Goal: Register for event/course

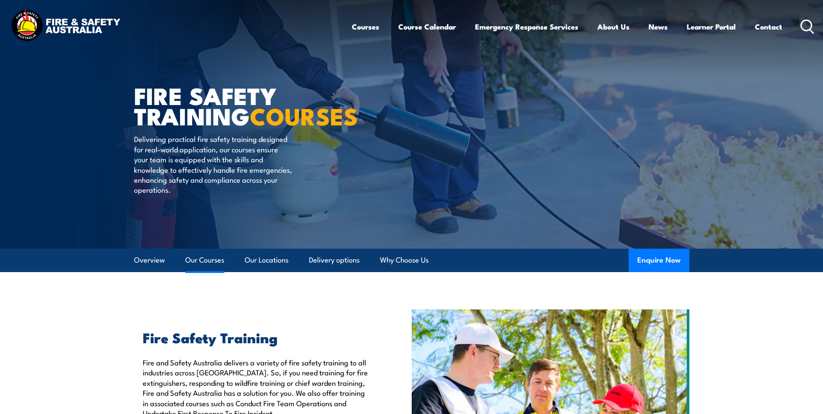
click at [210, 259] on link "Our Courses" at bounding box center [204, 260] width 39 height 23
click at [810, 25] on icon at bounding box center [808, 27] width 14 height 14
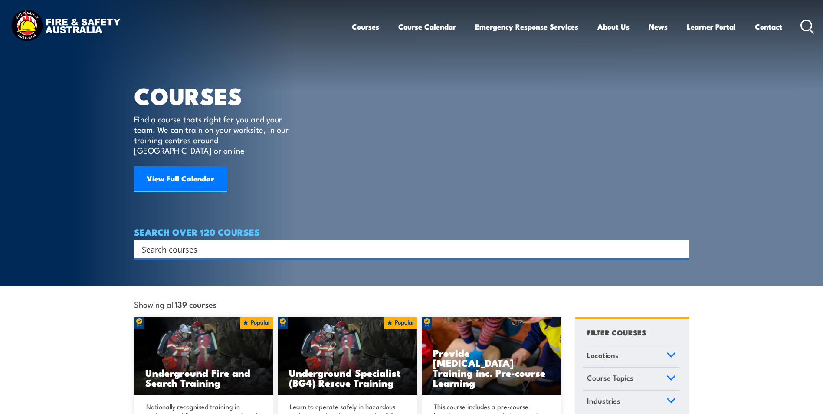
click at [294, 243] on input "Search input" at bounding box center [406, 249] width 528 height 13
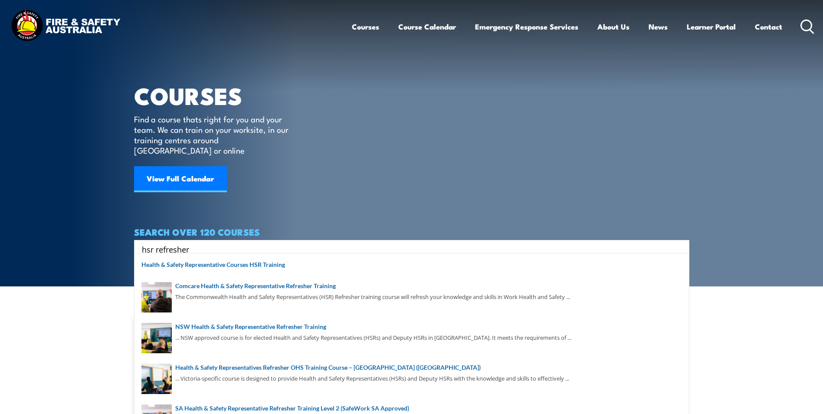
type input "hsr refresher"
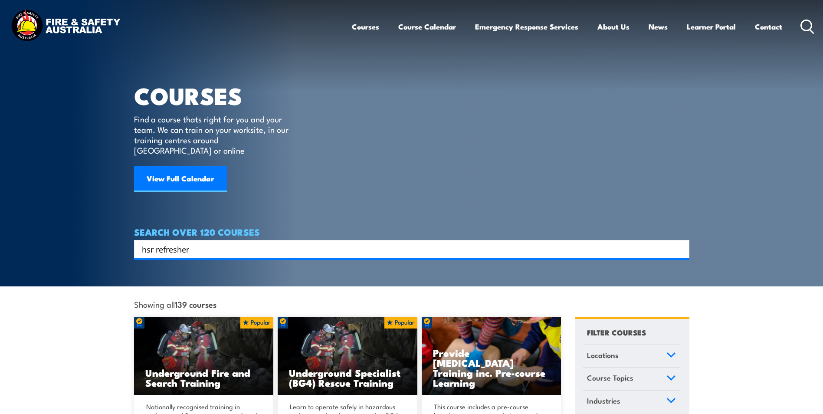
scroll to position [23, 0]
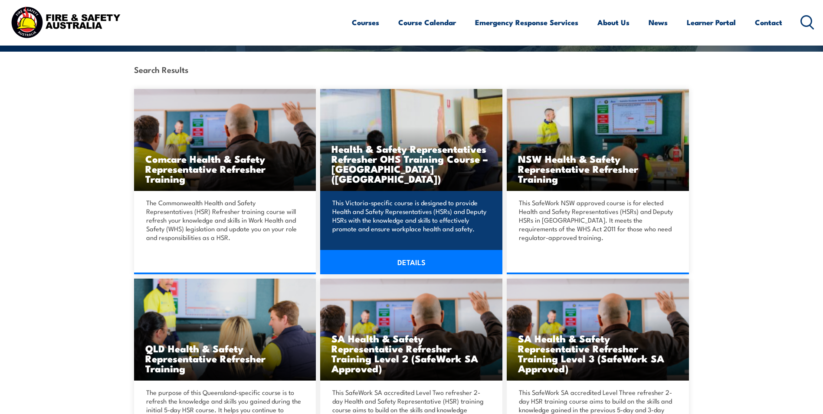
scroll to position [217, 0]
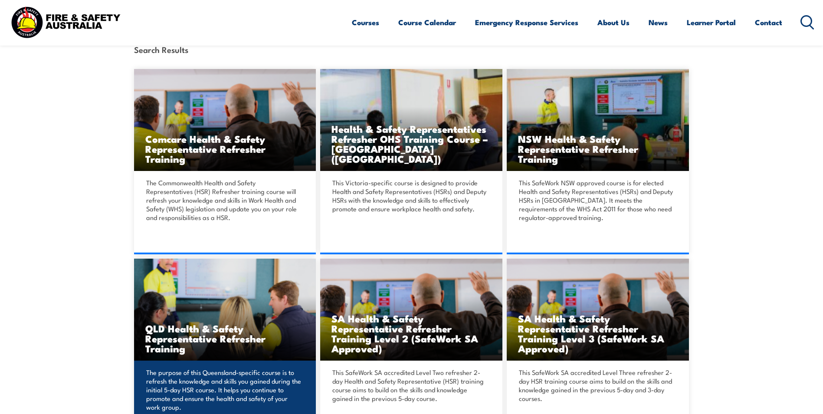
click at [172, 337] on h3 "QLD Health & Safety Representative Refresher Training" at bounding box center [225, 338] width 160 height 30
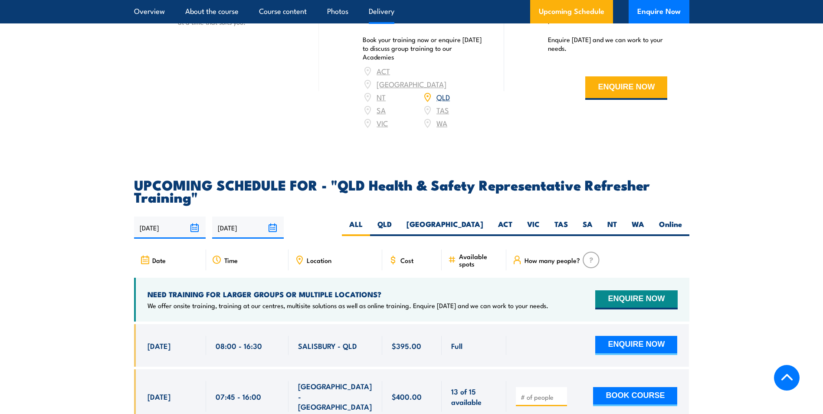
scroll to position [1388, 0]
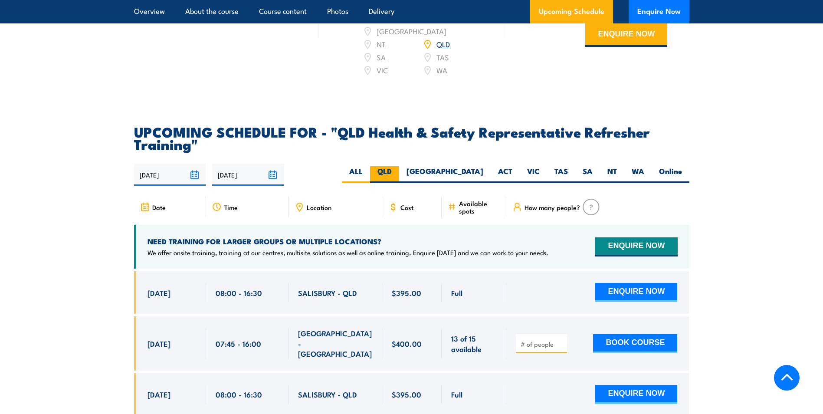
click at [399, 181] on label "QLD" at bounding box center [384, 174] width 29 height 17
click at [397, 172] on input "QLD" at bounding box center [395, 169] width 6 height 6
radio input "true"
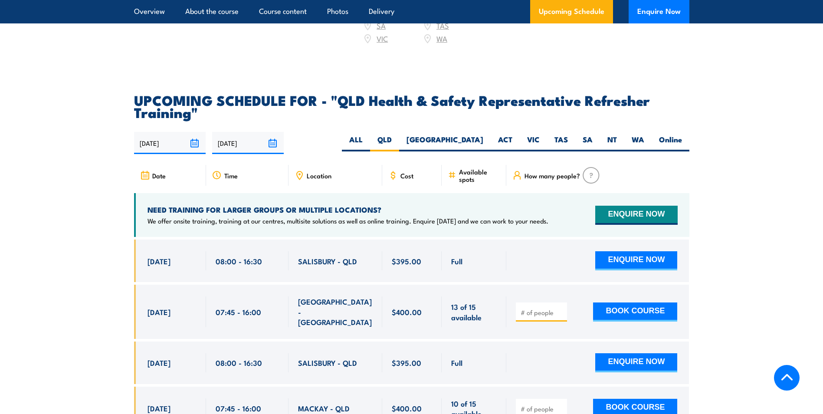
scroll to position [1391, 0]
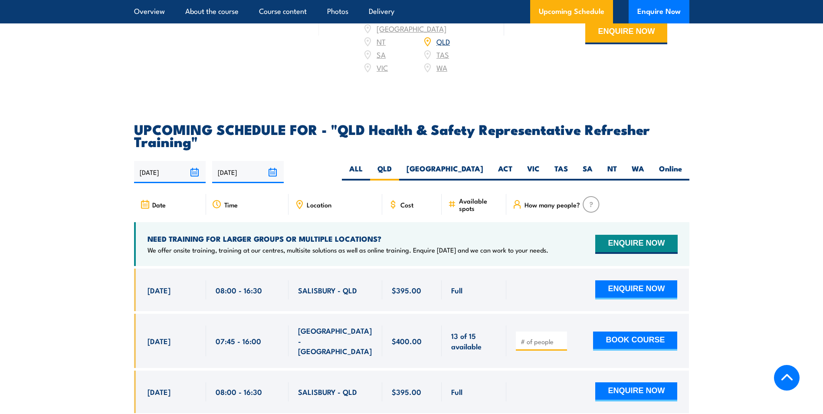
click at [300, 209] on icon at bounding box center [300, 205] width 10 height 10
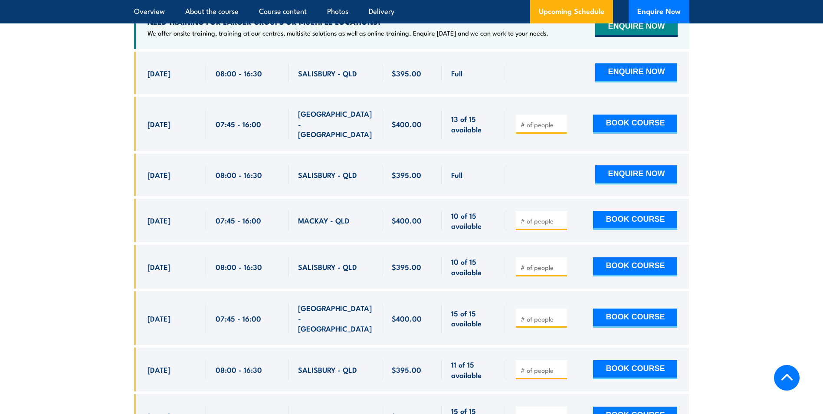
scroll to position [1348, 0]
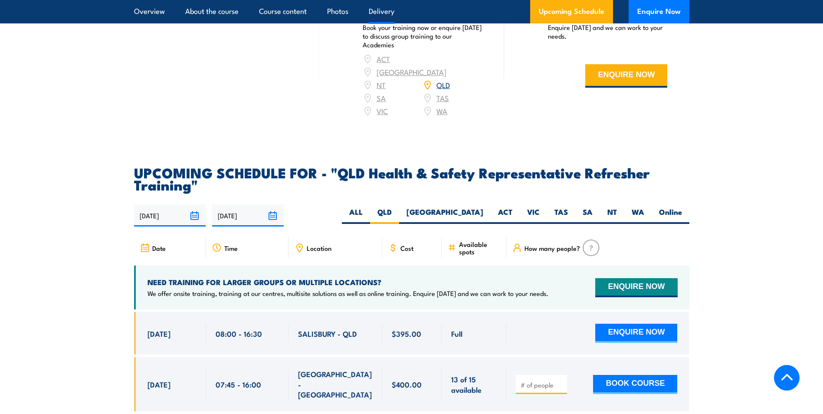
click at [335, 338] on span "SALISBURY - QLD" at bounding box center [327, 333] width 59 height 10
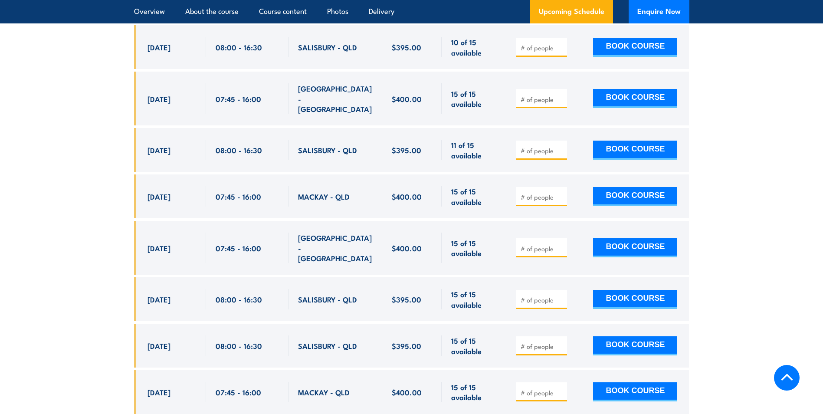
scroll to position [1651, 0]
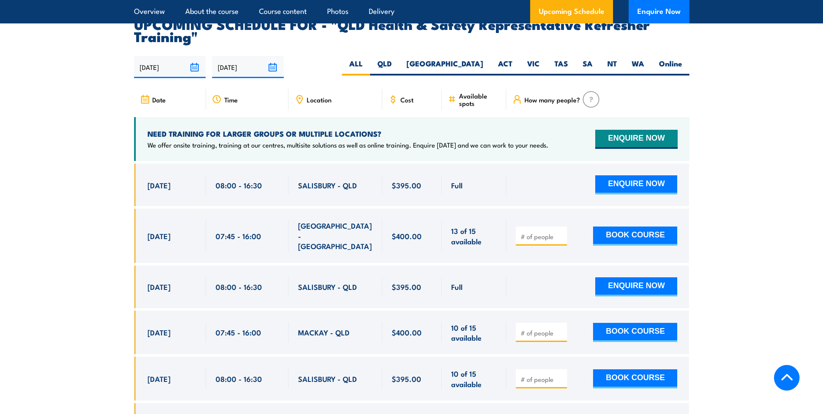
scroll to position [1388, 0]
